Goal: Transaction & Acquisition: Purchase product/service

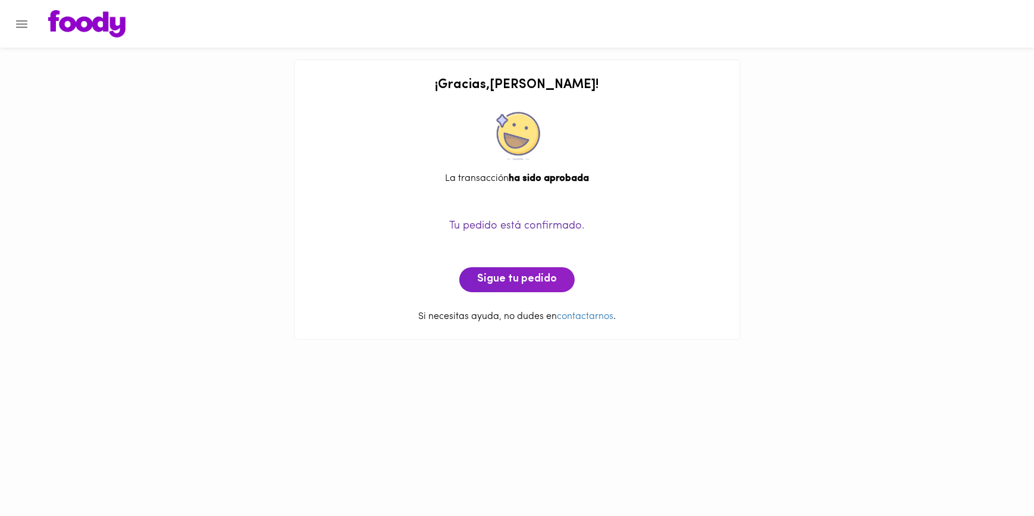
click at [19, 26] on icon "Menu" at bounding box center [21, 24] width 11 height 8
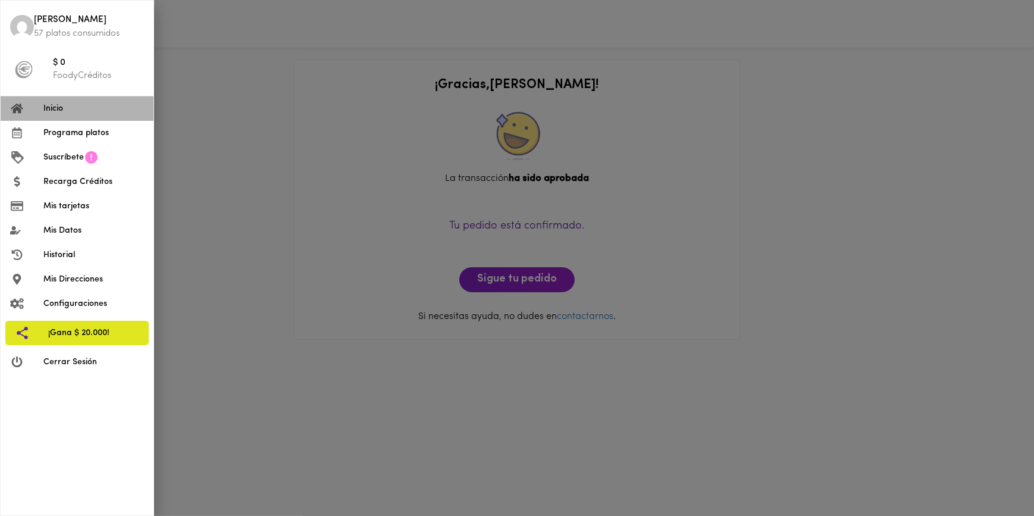
click at [52, 103] on span "Inicio" at bounding box center [93, 108] width 101 height 12
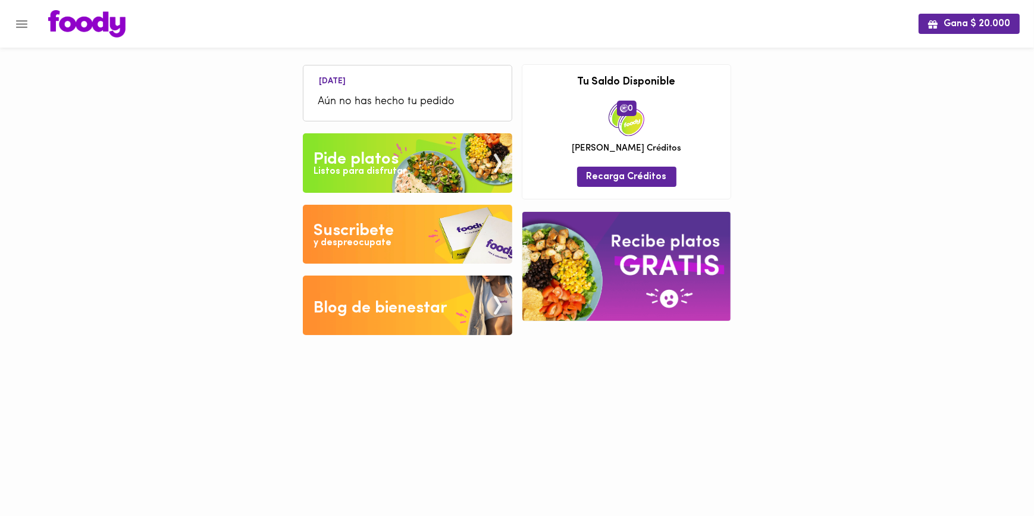
click at [367, 168] on div "Listos para disfrutar" at bounding box center [360, 172] width 93 height 14
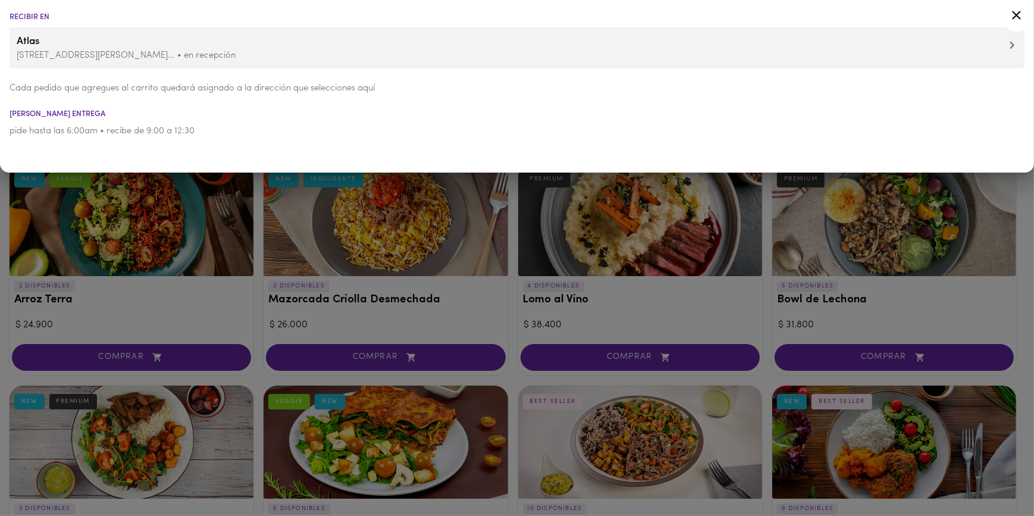
click at [1017, 11] on icon at bounding box center [1016, 15] width 15 height 15
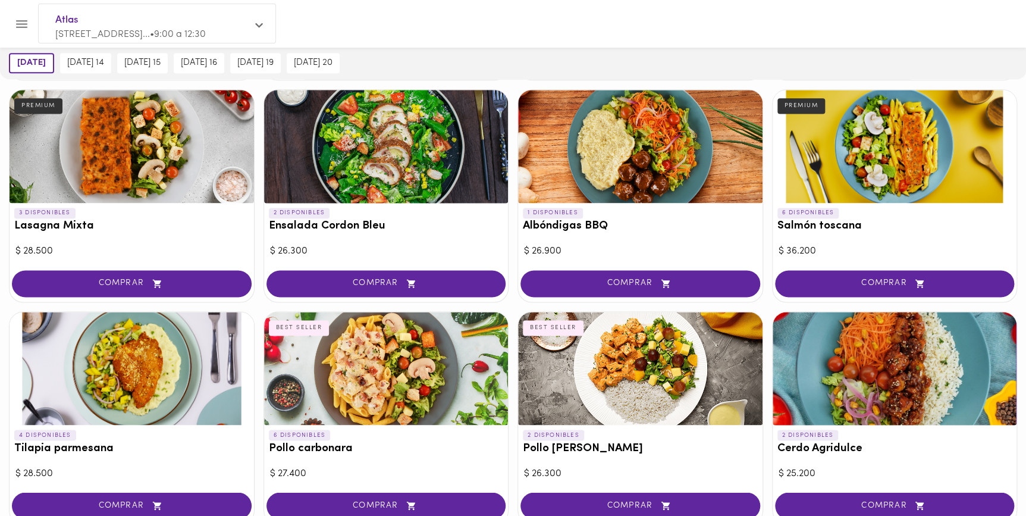
scroll to position [757, 0]
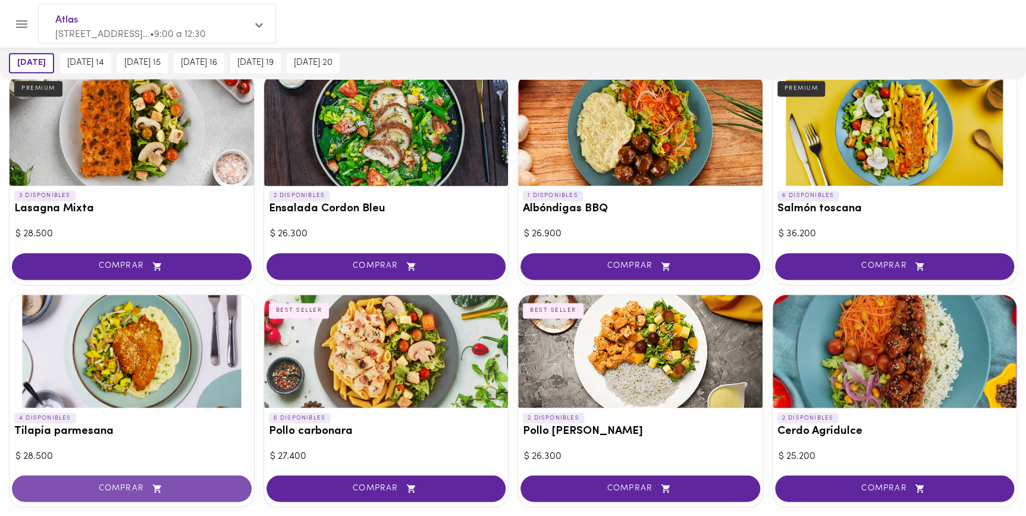
click at [131, 484] on span "COMPRAR" at bounding box center [132, 488] width 210 height 10
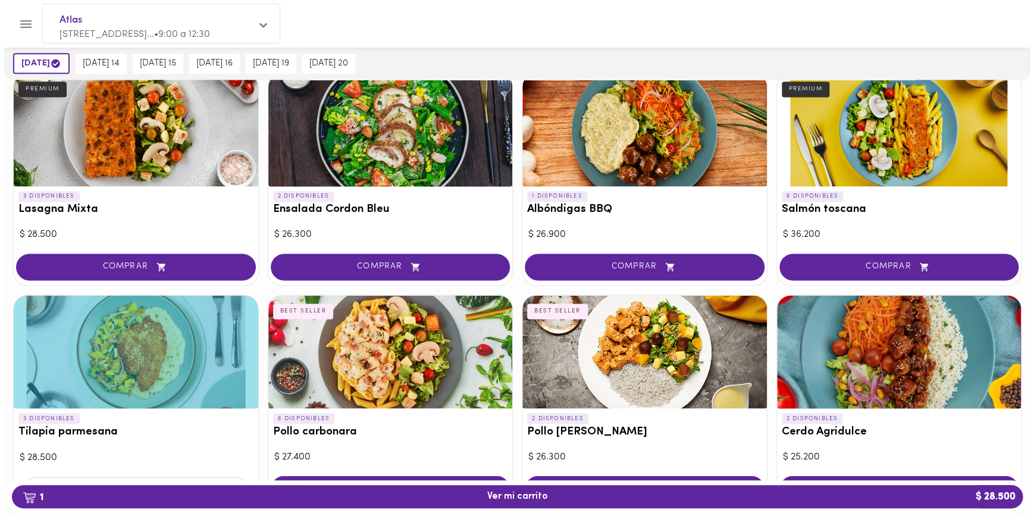
scroll to position [757, 0]
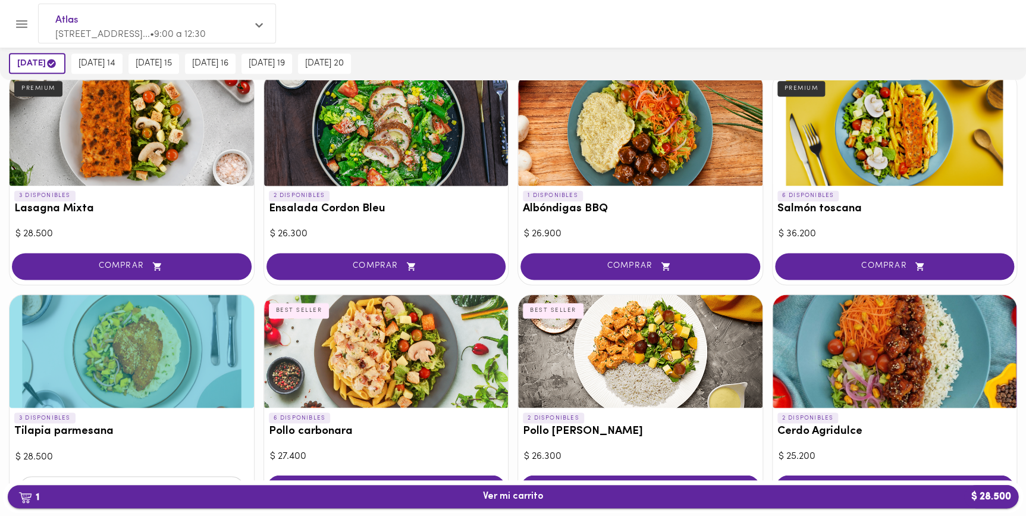
click at [490, 499] on span "1 Ver mi carrito $ 28.500" at bounding box center [513, 496] width 61 height 11
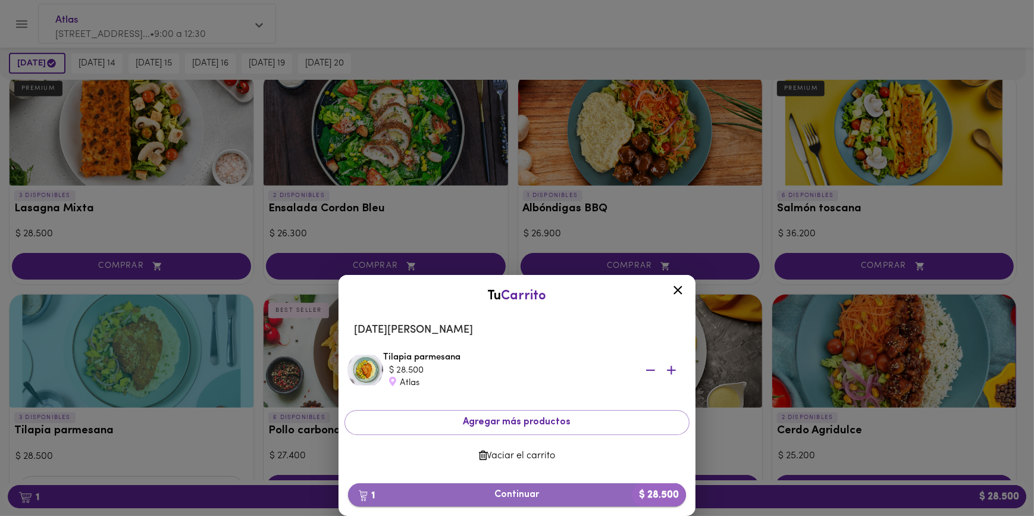
click at [519, 496] on span "1 Continuar $ 28.500" at bounding box center [517, 494] width 319 height 11
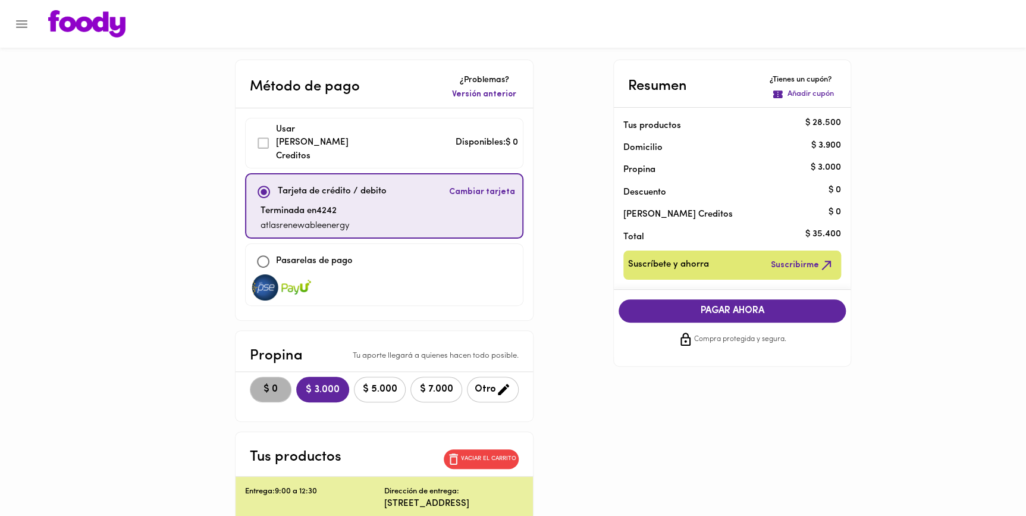
click at [258, 384] on span "$ 0" at bounding box center [271, 389] width 26 height 11
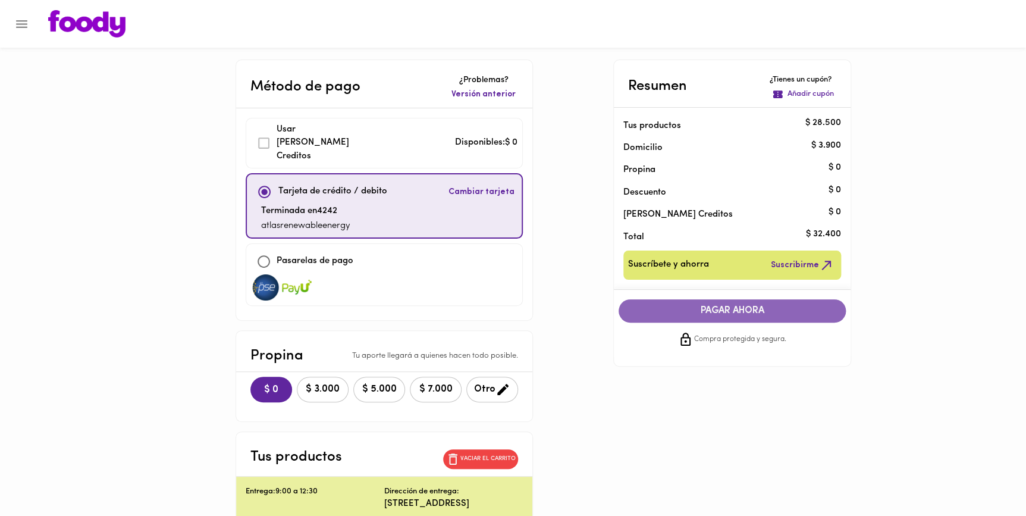
click at [714, 308] on span "PAGAR AHORA" at bounding box center [733, 310] width 204 height 11
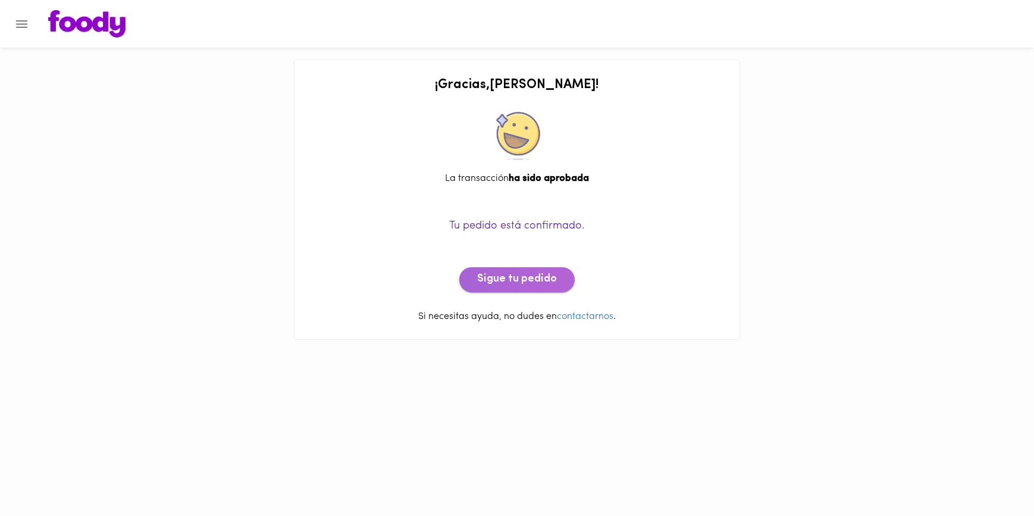
click at [536, 278] on span "Sigue tu pedido" at bounding box center [517, 279] width 80 height 13
